Goal: Information Seeking & Learning: Learn about a topic

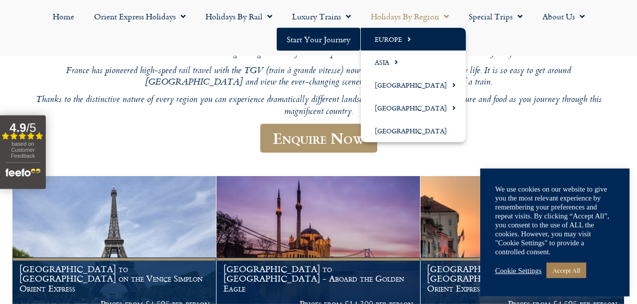
scroll to position [204, 0]
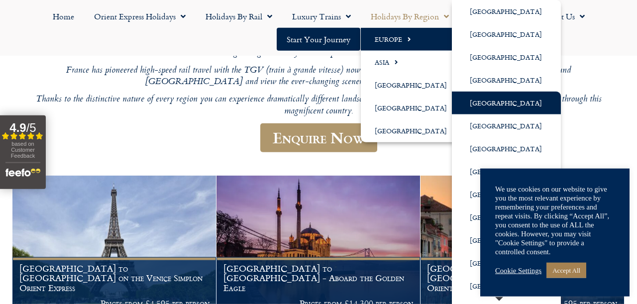
click at [467, 105] on link "[GEOGRAPHIC_DATA]" at bounding box center [506, 103] width 109 height 23
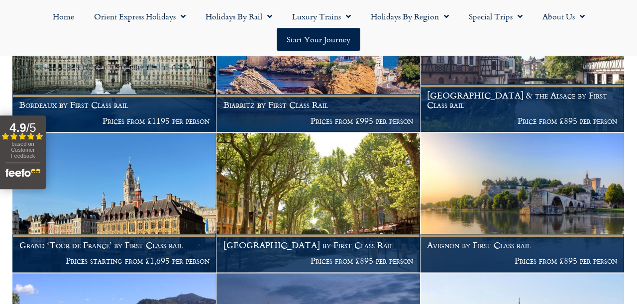
scroll to position [991, 0]
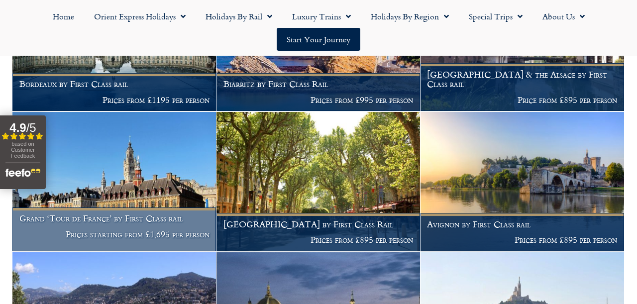
click at [172, 139] on img at bounding box center [113, 181] width 203 height 139
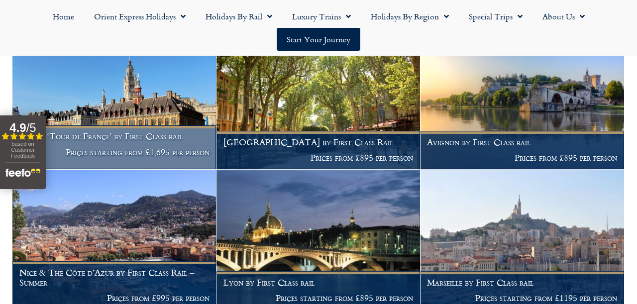
scroll to position [1117, 0]
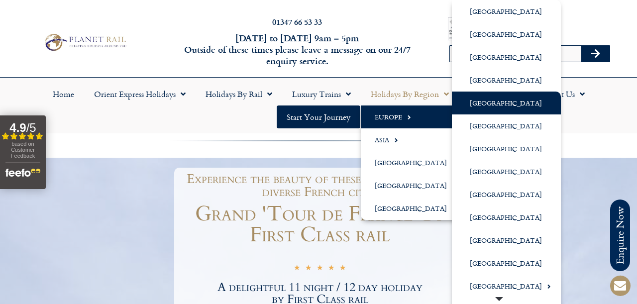
click at [489, 98] on link "[GEOGRAPHIC_DATA]" at bounding box center [506, 103] width 109 height 23
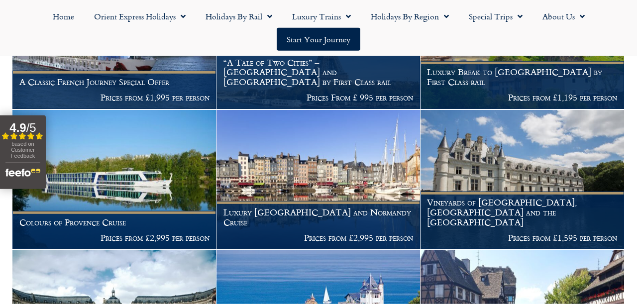
scroll to position [715, 0]
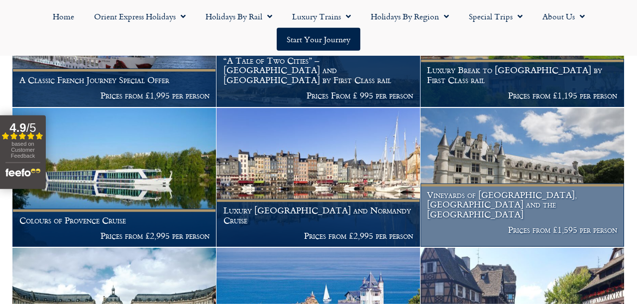
click at [544, 184] on figcaption "Vineyards of Bordeaux, Cognac and the Loire Valley Prices from £1,595 per person" at bounding box center [521, 215] width 203 height 63
